Goal: Task Accomplishment & Management: Manage account settings

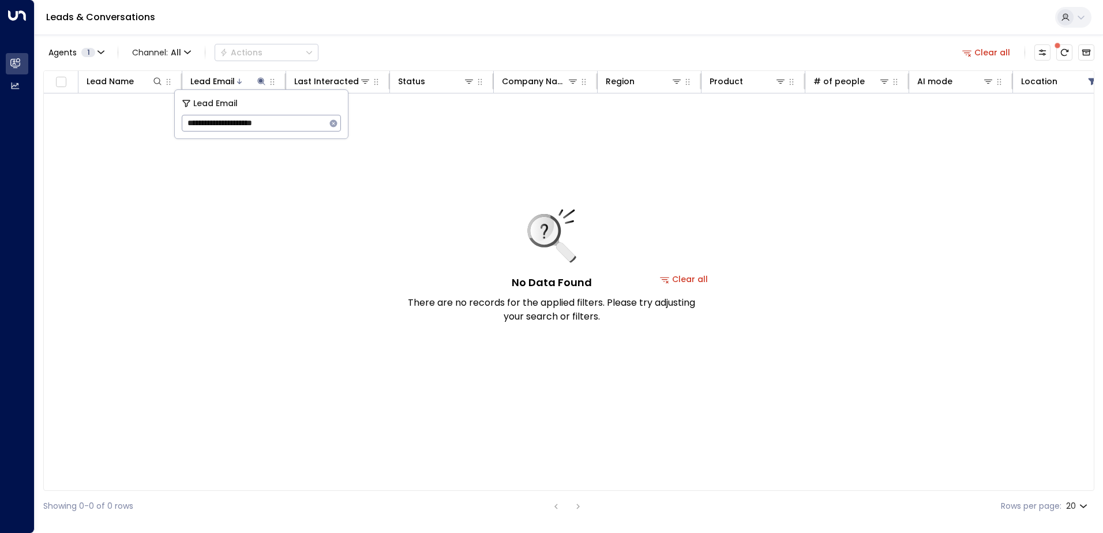
click at [334, 124] on icon "button" at bounding box center [333, 123] width 9 height 9
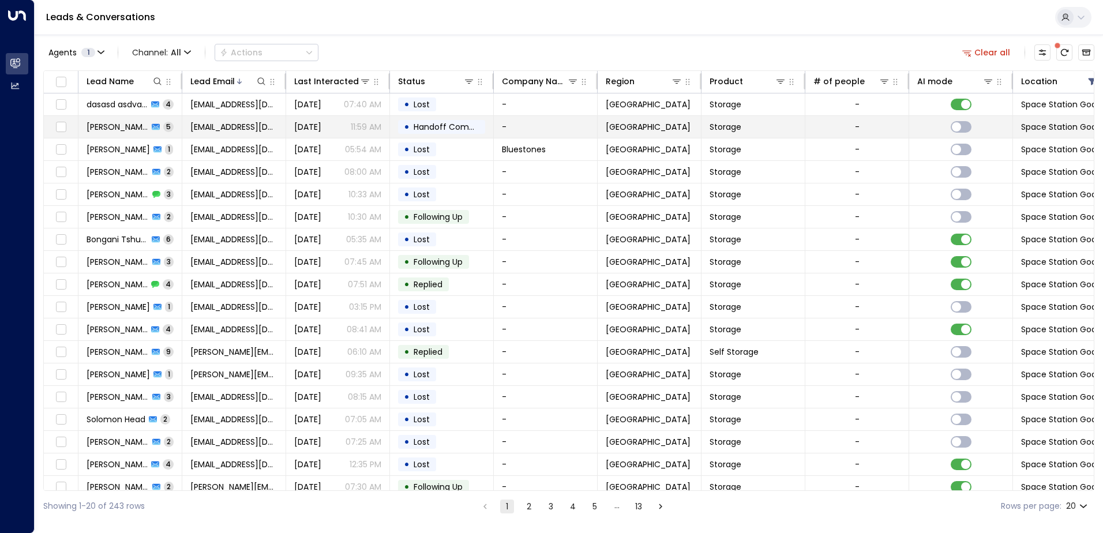
click at [432, 128] on span "Handoff Completed" at bounding box center [454, 127] width 81 height 12
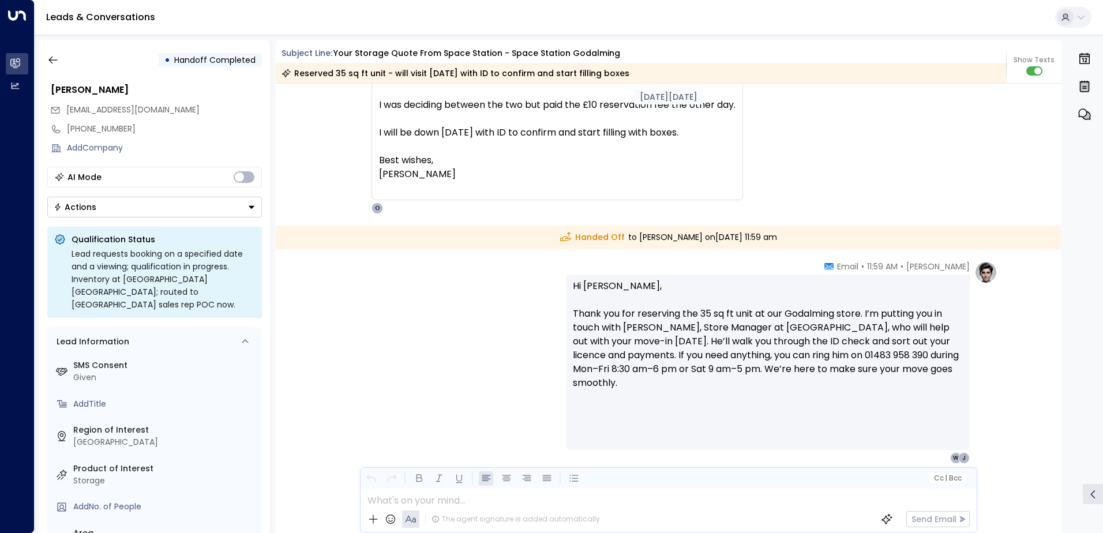
scroll to position [1713, 0]
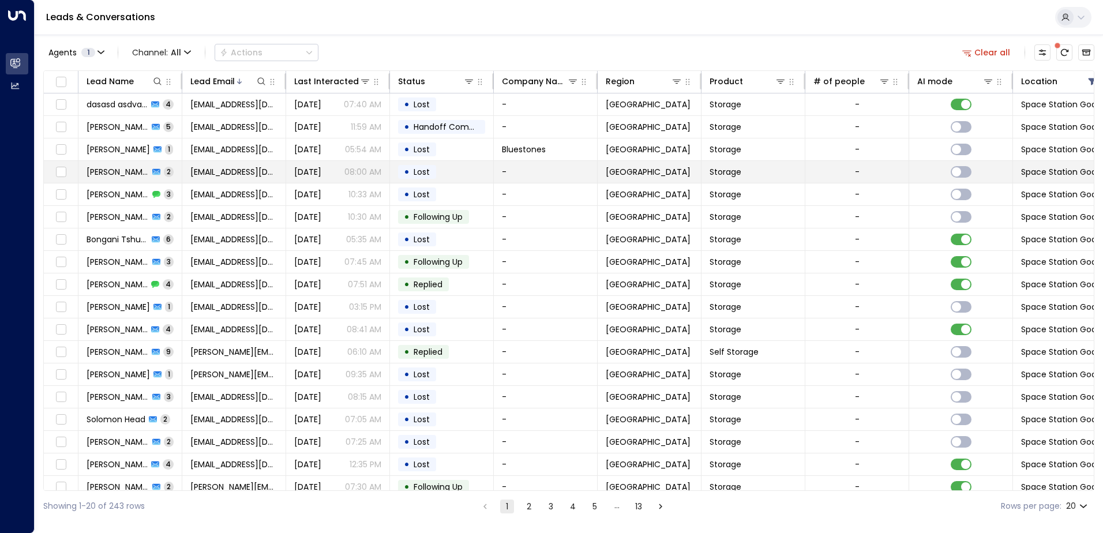
click at [321, 171] on span "[DATE]" at bounding box center [307, 172] width 27 height 12
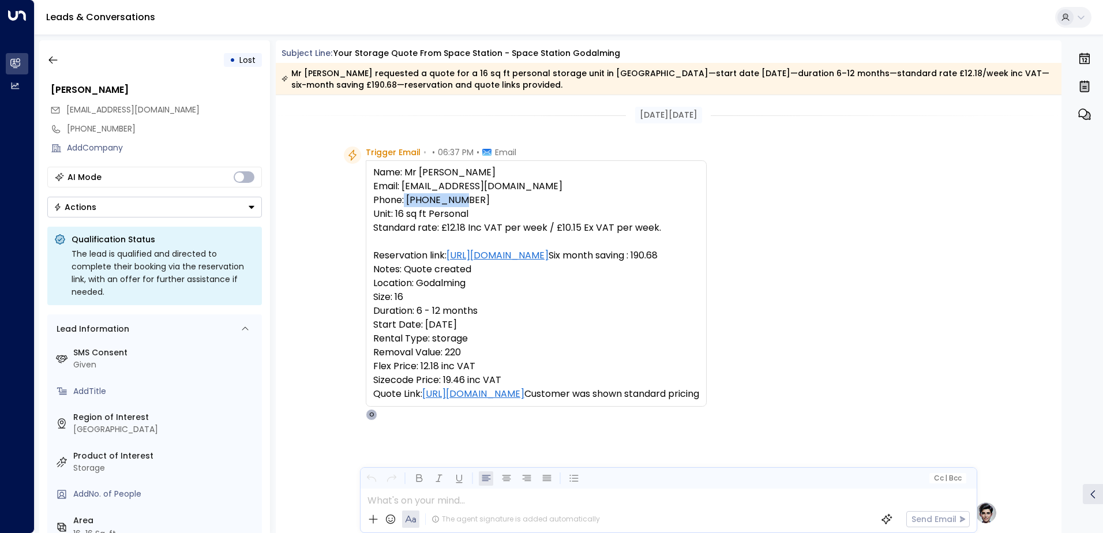
drag, startPoint x: 469, startPoint y: 199, endPoint x: 407, endPoint y: 201, distance: 62.4
click at [407, 201] on pre "Name: Mr [PERSON_NAME] Email: [EMAIL_ADDRESS][DOMAIN_NAME] Phone: [PHONE_NUMBER…" at bounding box center [536, 283] width 326 height 235
copy pre "07869693604"
click at [324, 249] on div "Trigger Email • • 06:37 PM • Email Name: Mr [PERSON_NAME] Email: [EMAIL_ADDRESS…" at bounding box center [669, 284] width 787 height 274
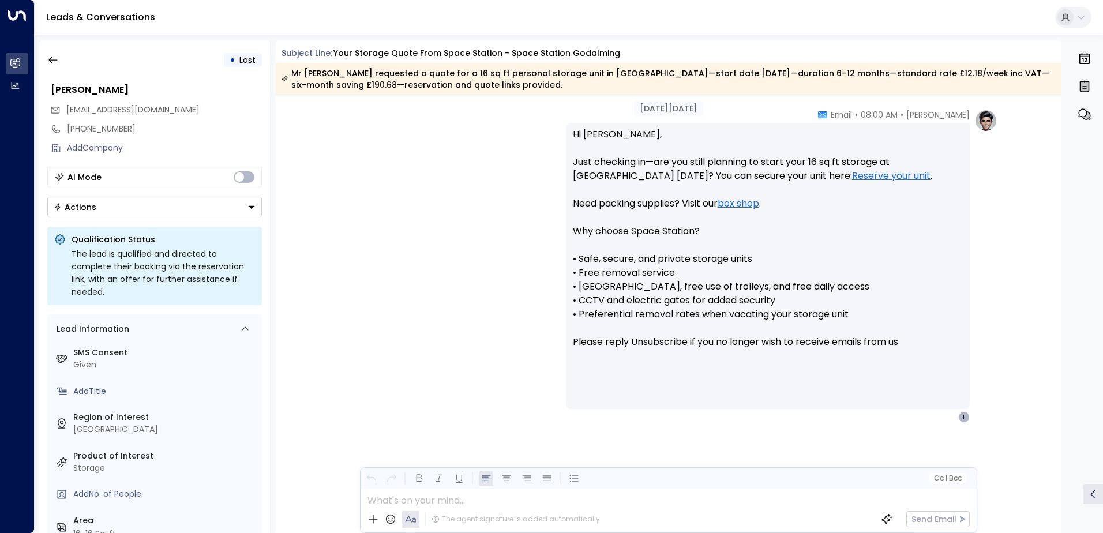
scroll to position [899, 0]
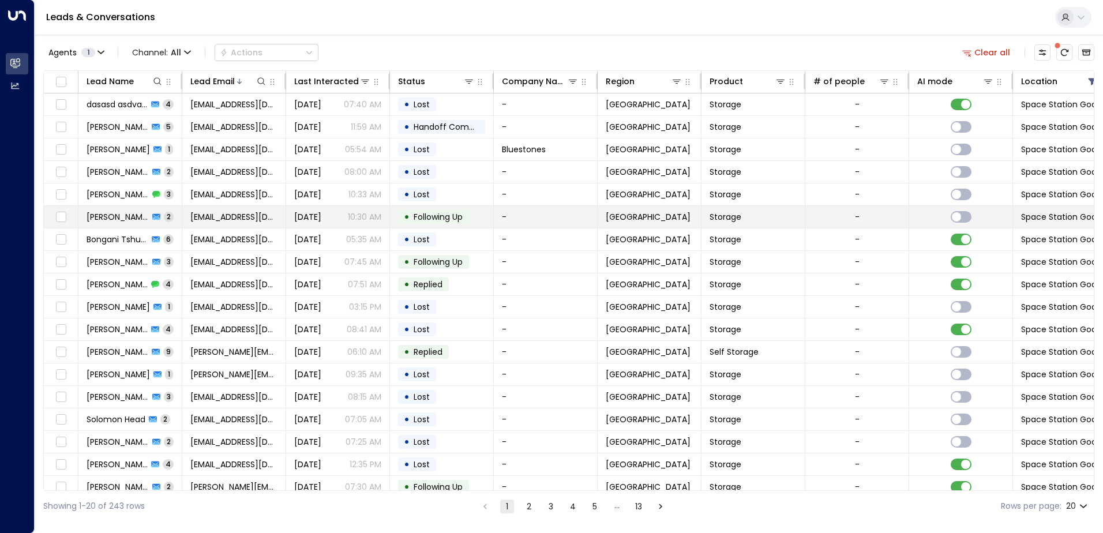
click at [437, 216] on span "Following Up" at bounding box center [438, 217] width 49 height 12
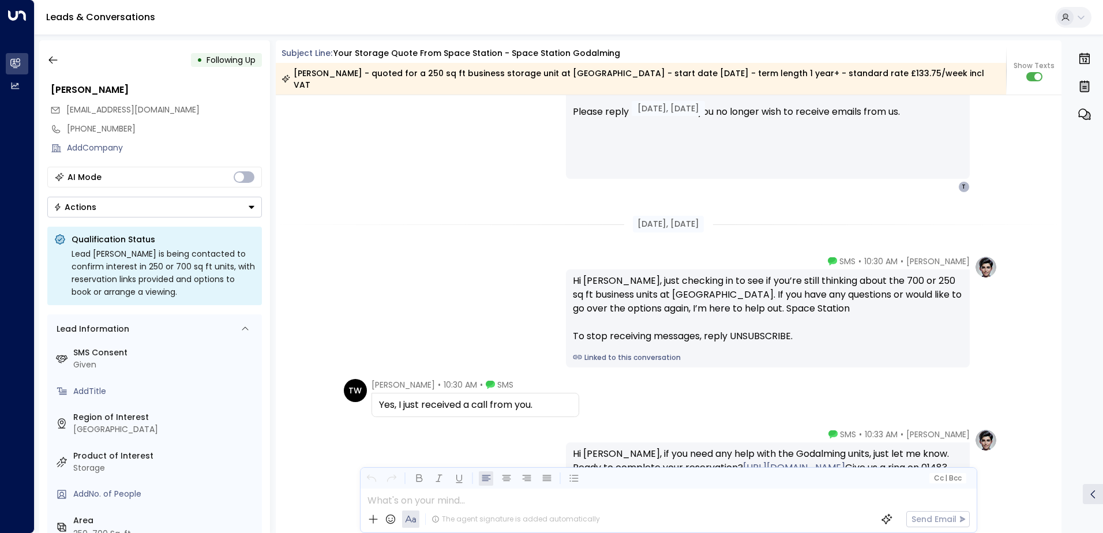
scroll to position [1174, 0]
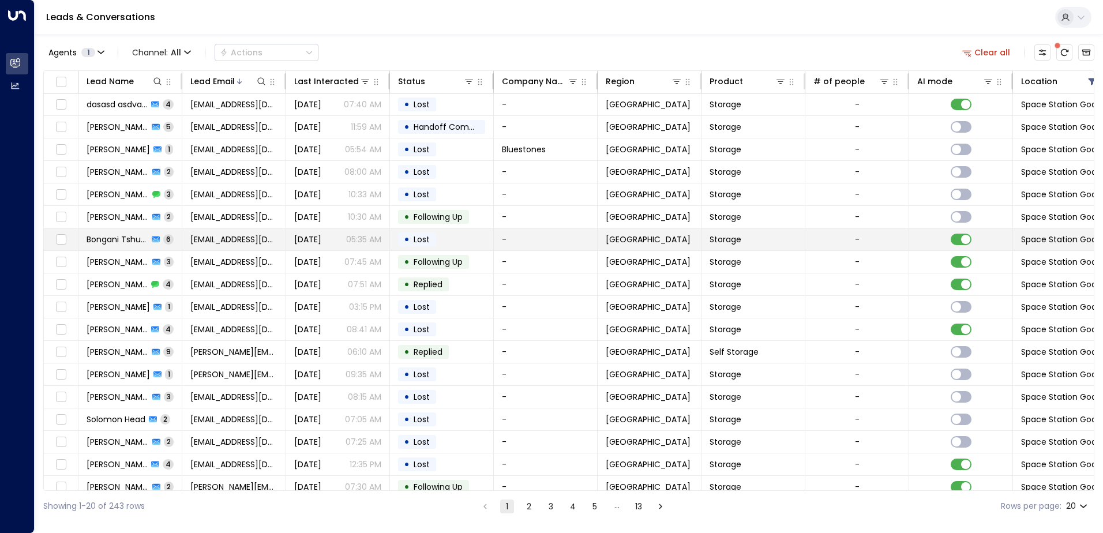
click at [369, 241] on p "05:35 AM" at bounding box center [363, 240] width 35 height 12
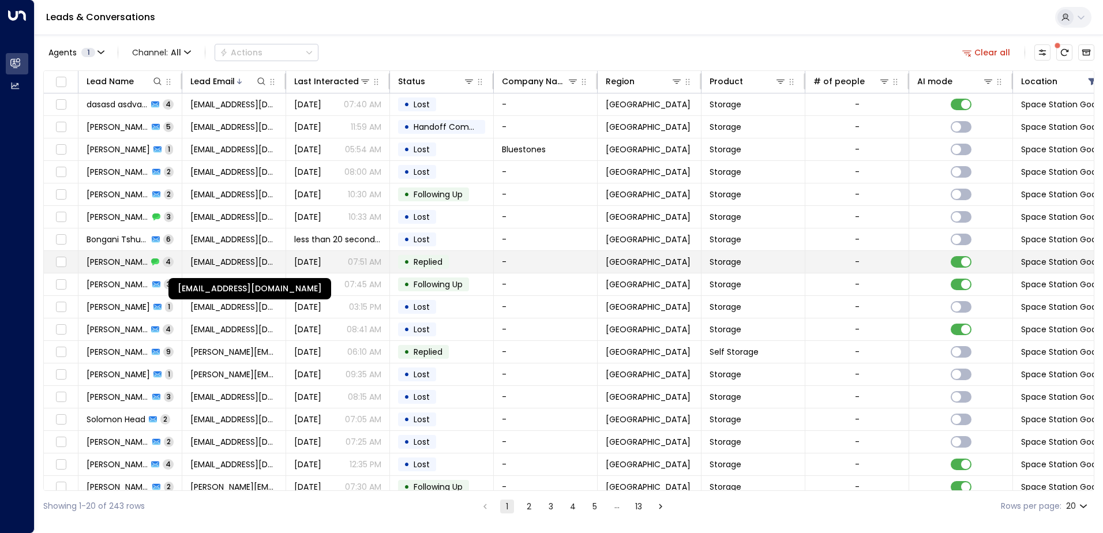
click at [214, 261] on span "[EMAIL_ADDRESS][DOMAIN_NAME]" at bounding box center [233, 262] width 87 height 12
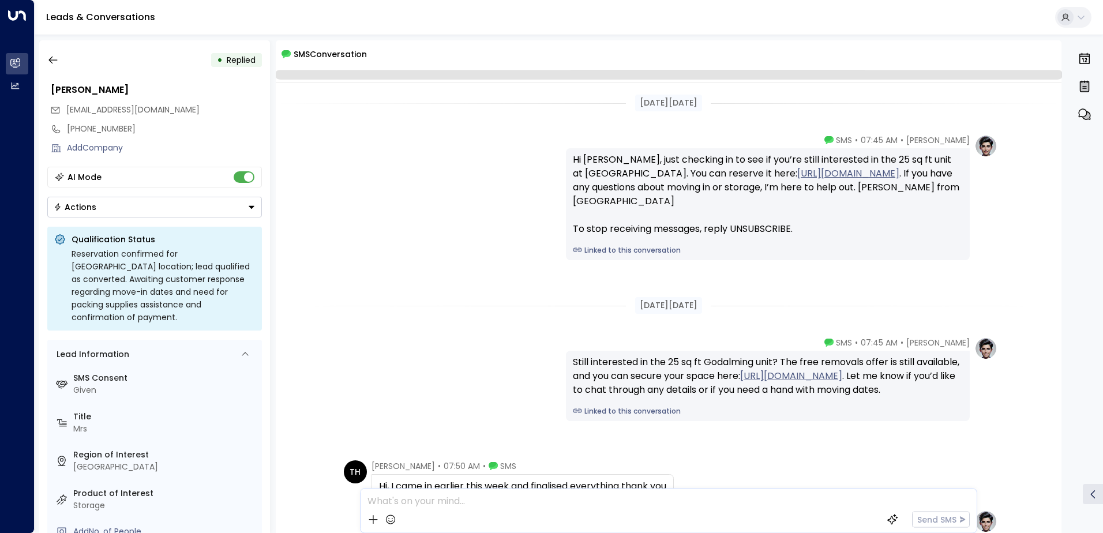
scroll to position [157, 0]
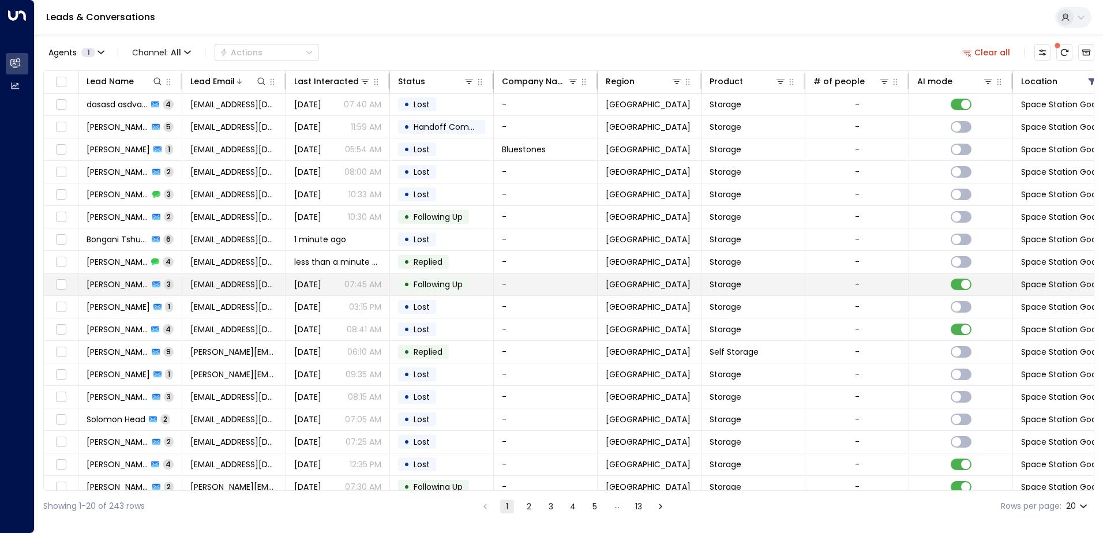
click at [317, 286] on span "[DATE]" at bounding box center [307, 285] width 27 height 12
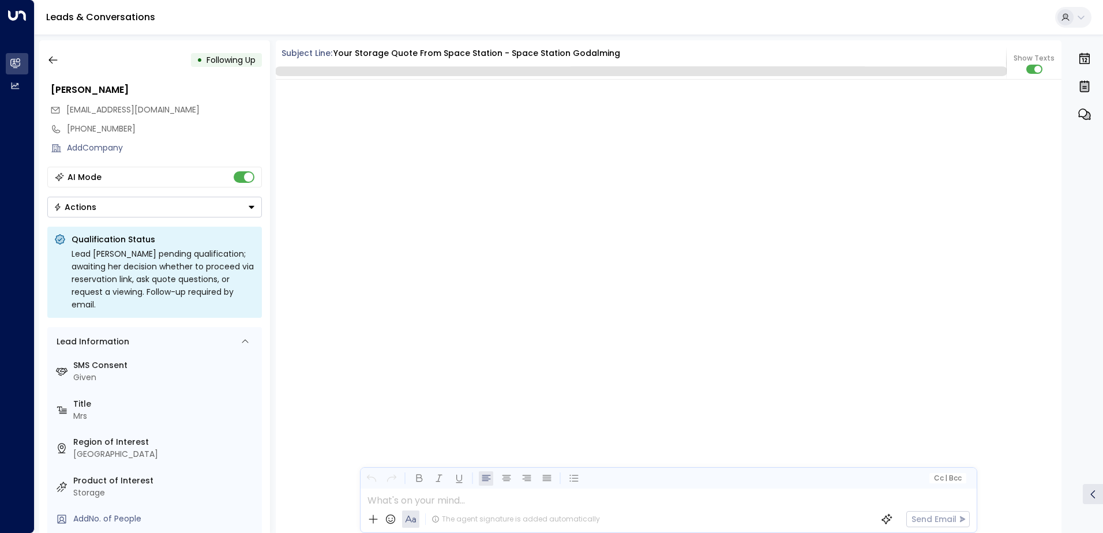
scroll to position [2080, 0]
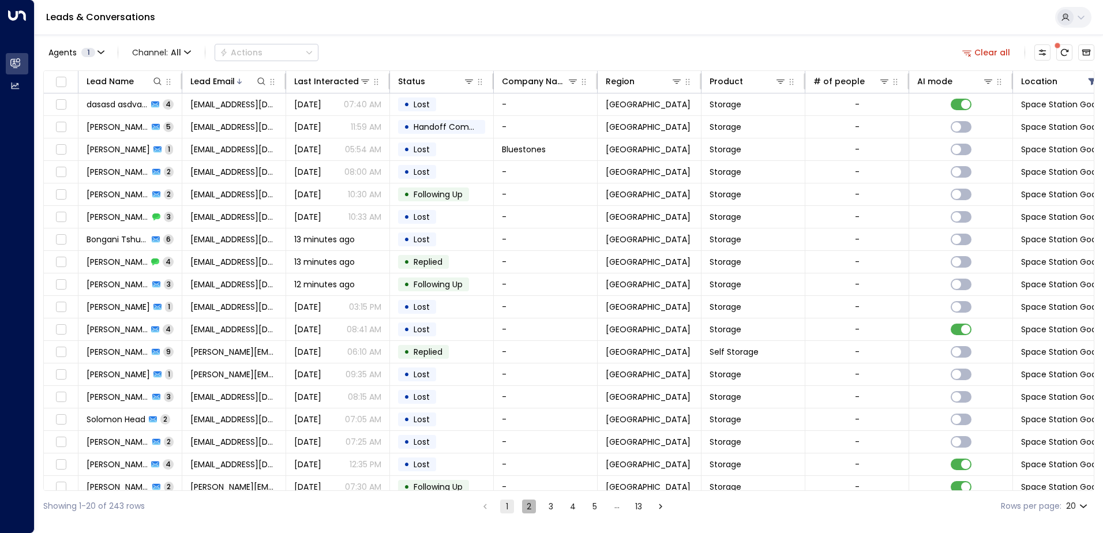
click at [527, 506] on button "2" at bounding box center [529, 507] width 14 height 14
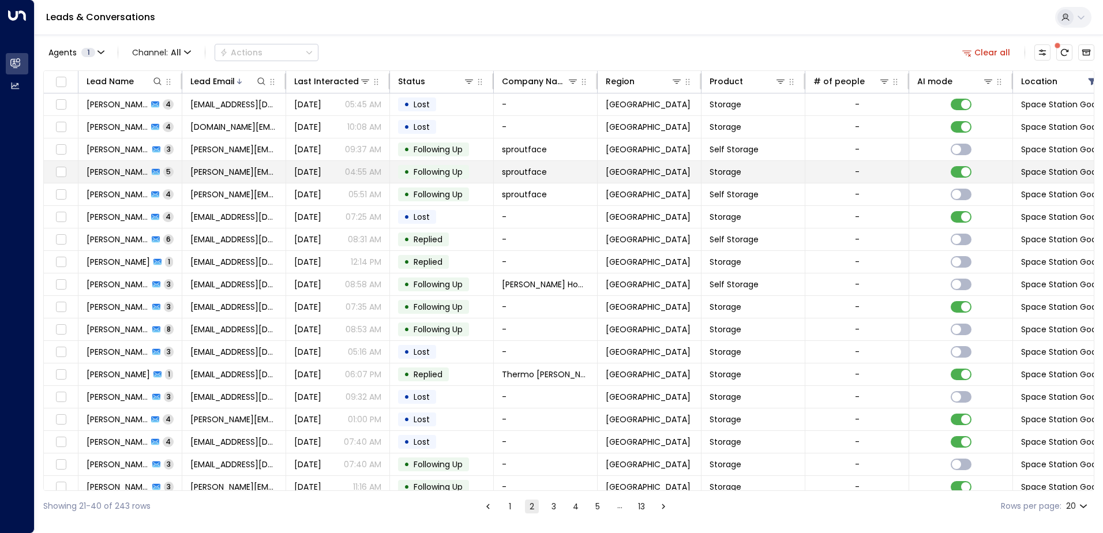
click at [443, 170] on span "Following Up" at bounding box center [438, 172] width 49 height 12
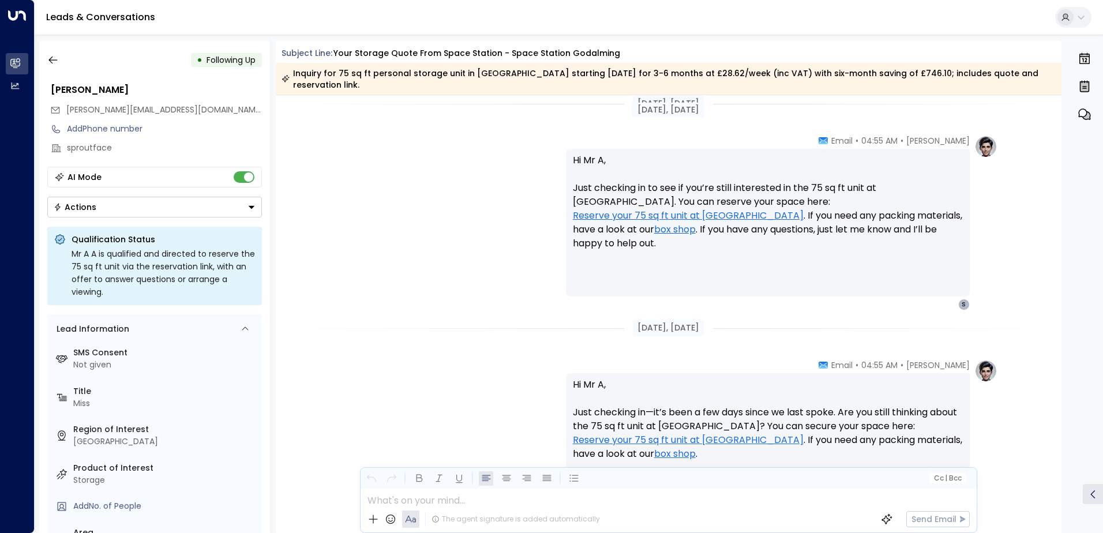
scroll to position [1076, 0]
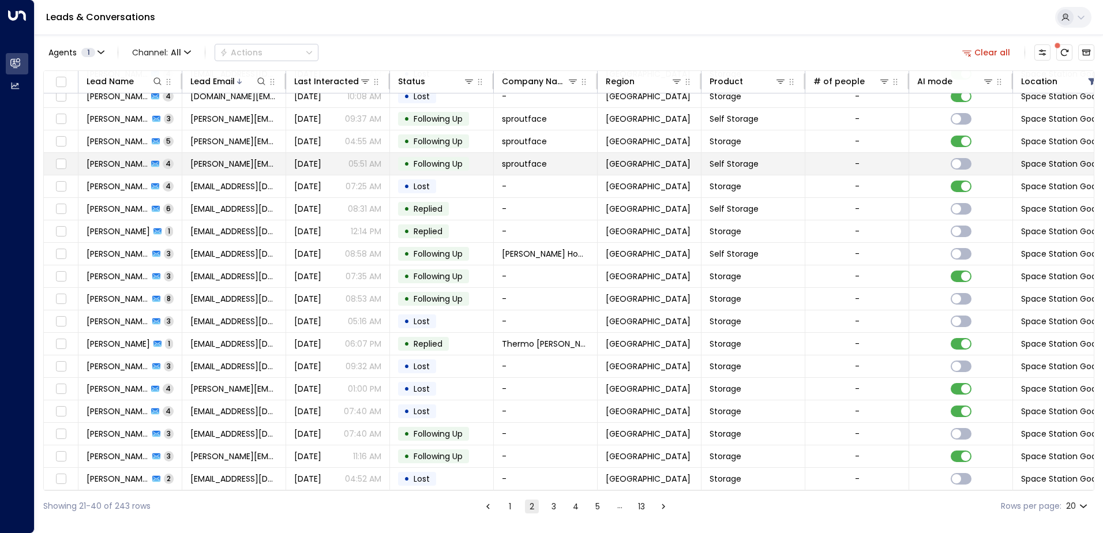
scroll to position [57, 0]
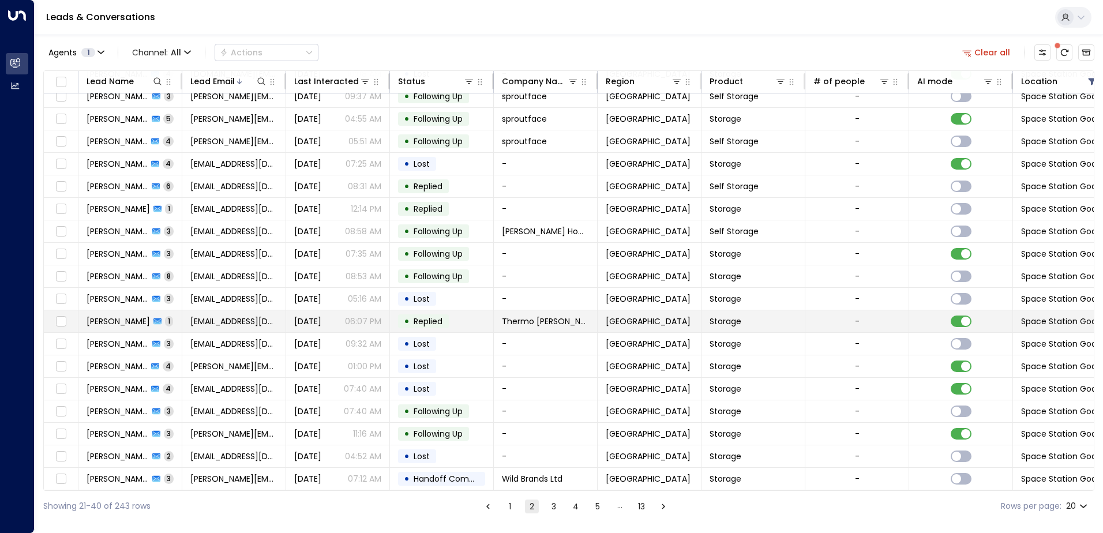
click at [431, 319] on span "Replied" at bounding box center [428, 322] width 29 height 12
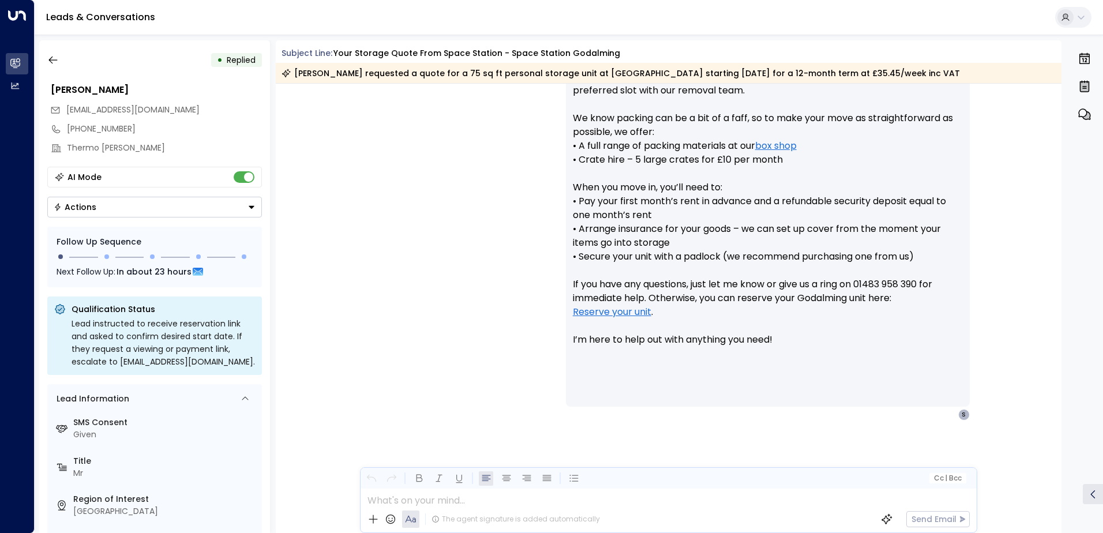
scroll to position [580, 0]
